Goal: Navigation & Orientation: Find specific page/section

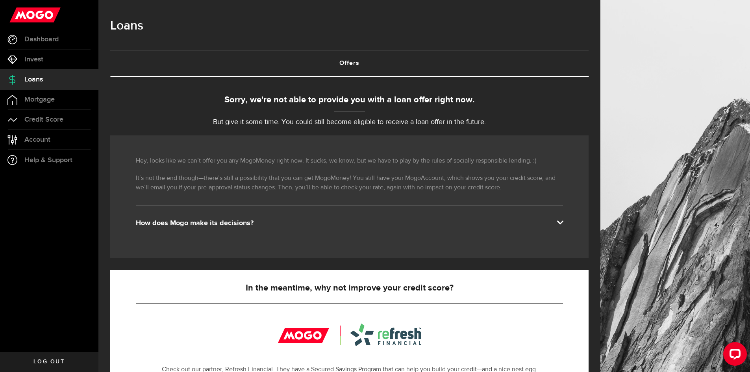
click at [222, 220] on div "How does Mogo make its decisions?" at bounding box center [349, 222] width 427 height 9
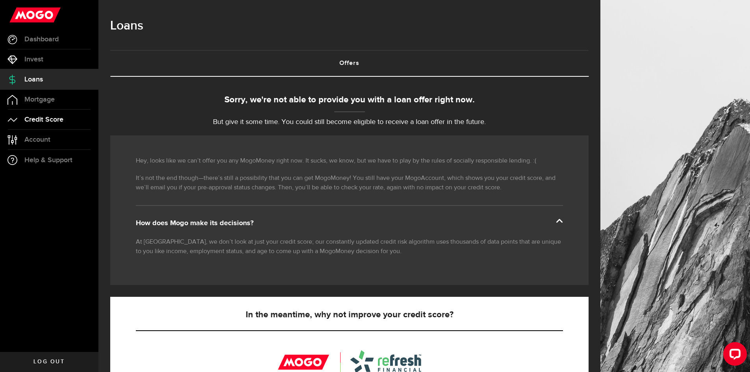
click at [54, 124] on link "Credit Score" at bounding box center [49, 120] width 98 height 20
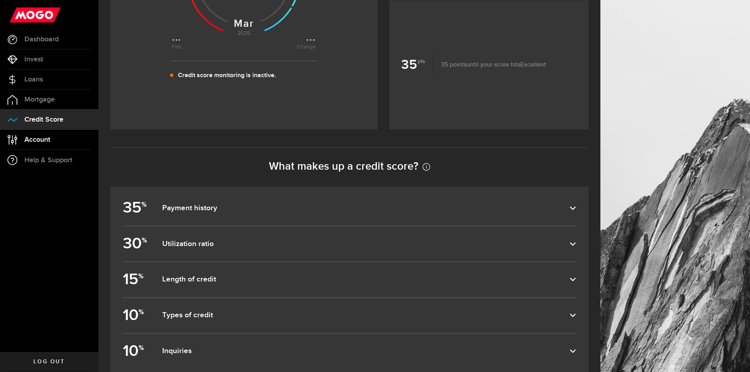
scroll to position [315, 0]
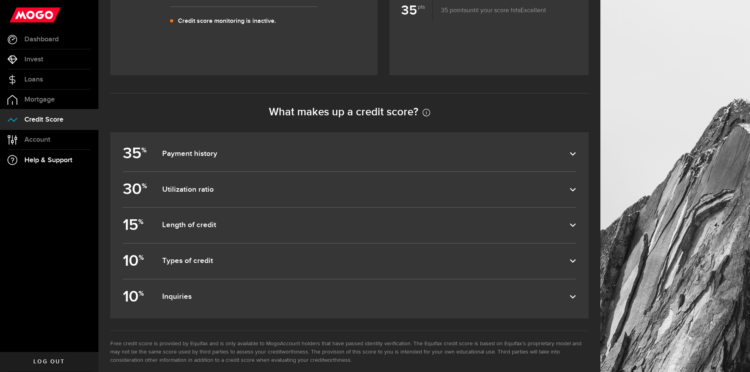
click at [44, 165] on link "Help & Support" at bounding box center [49, 160] width 98 height 20
click at [33, 74] on link "Loans" at bounding box center [49, 80] width 98 height 20
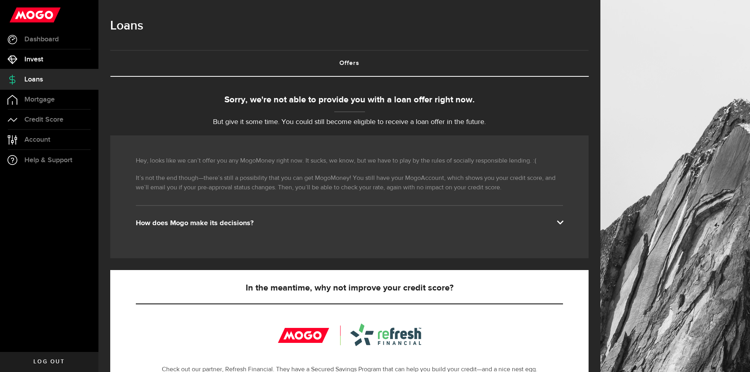
click at [34, 62] on span "Invest" at bounding box center [33, 59] width 19 height 7
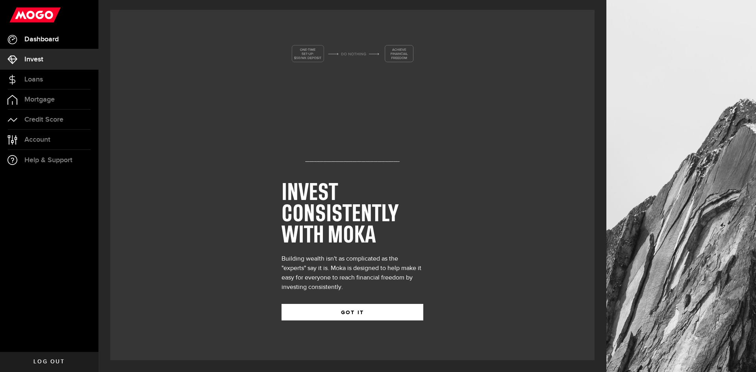
click at [39, 40] on span "Dashboard" at bounding box center [41, 39] width 34 height 7
